Goal: Find specific page/section: Find specific page/section

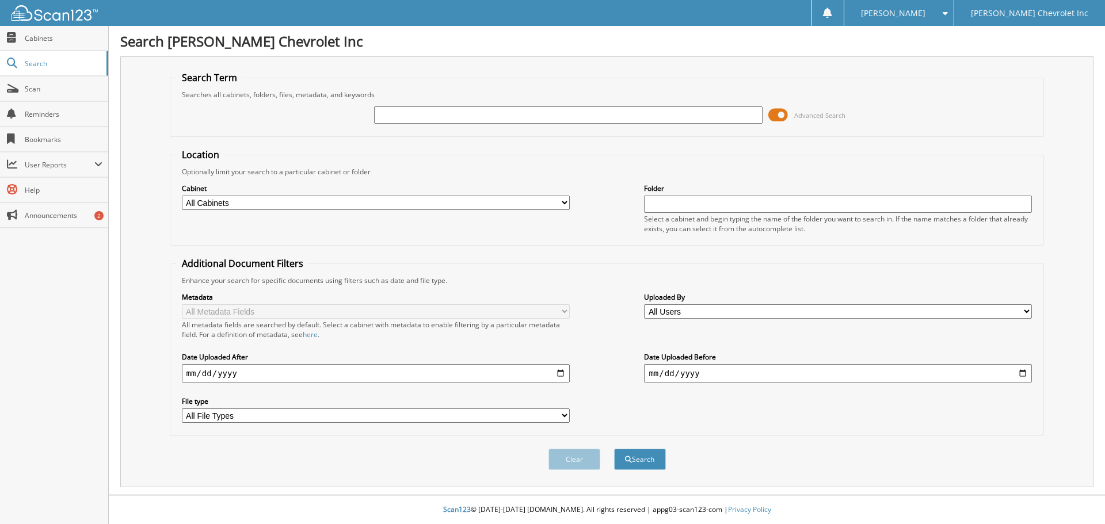
click at [463, 111] on input "text" at bounding box center [568, 115] width 388 height 17
type input "[PERSON_NAME]"
click at [614, 449] on button "Search" at bounding box center [640, 459] width 52 height 21
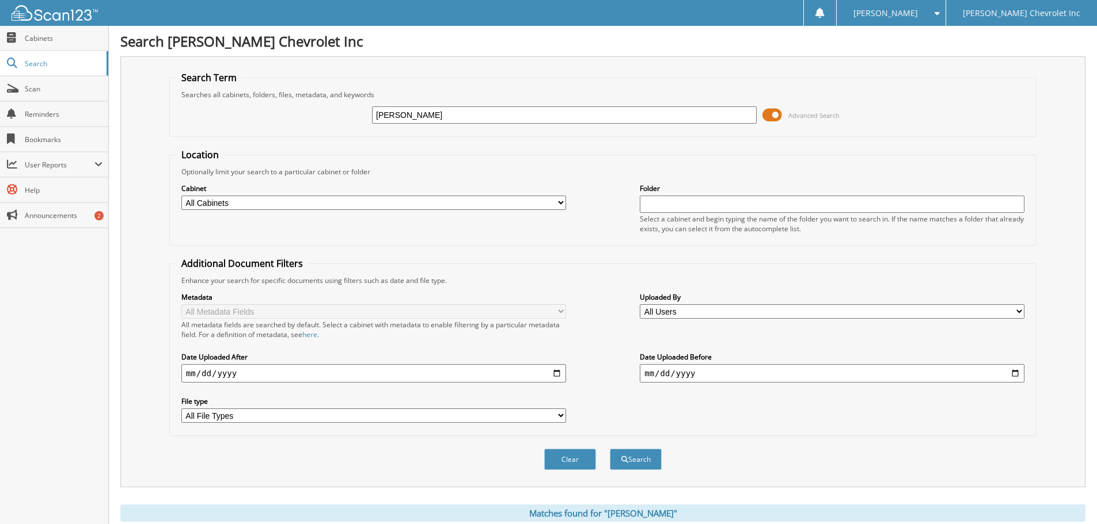
click at [777, 119] on span at bounding box center [772, 115] width 20 height 17
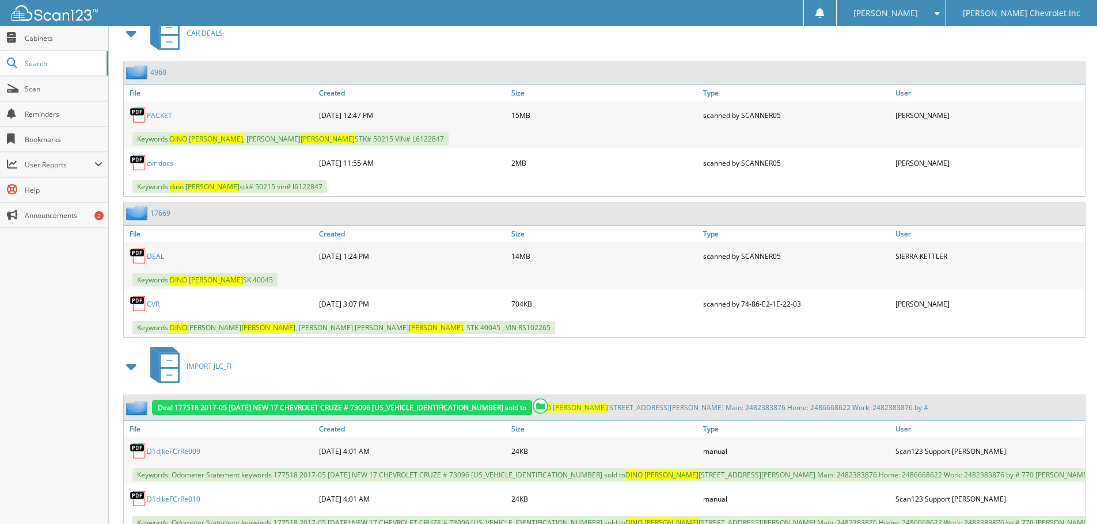
scroll to position [230, 0]
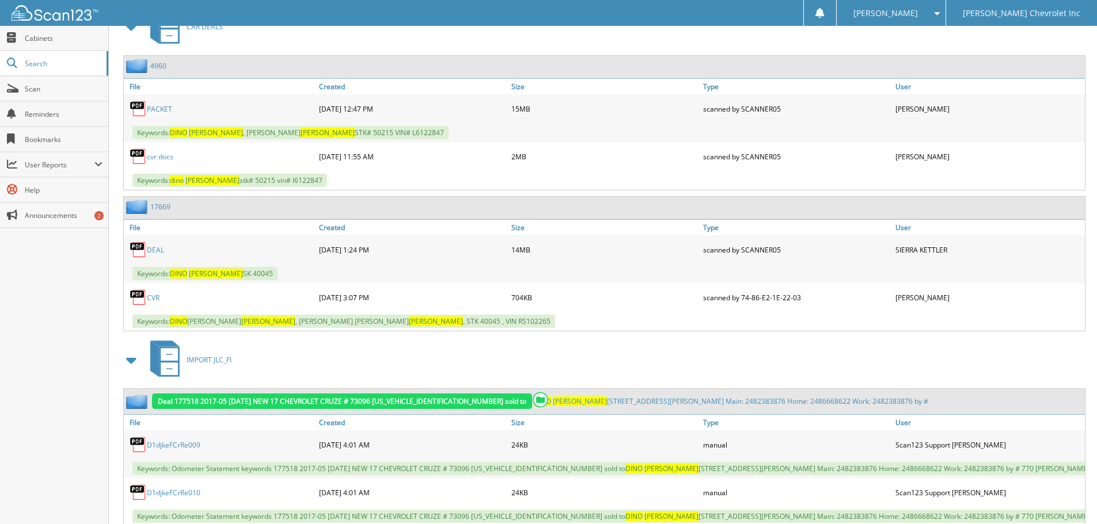
click at [157, 249] on link "DEAL" at bounding box center [155, 250] width 17 height 10
